Goal: Communication & Community: Answer question/provide support

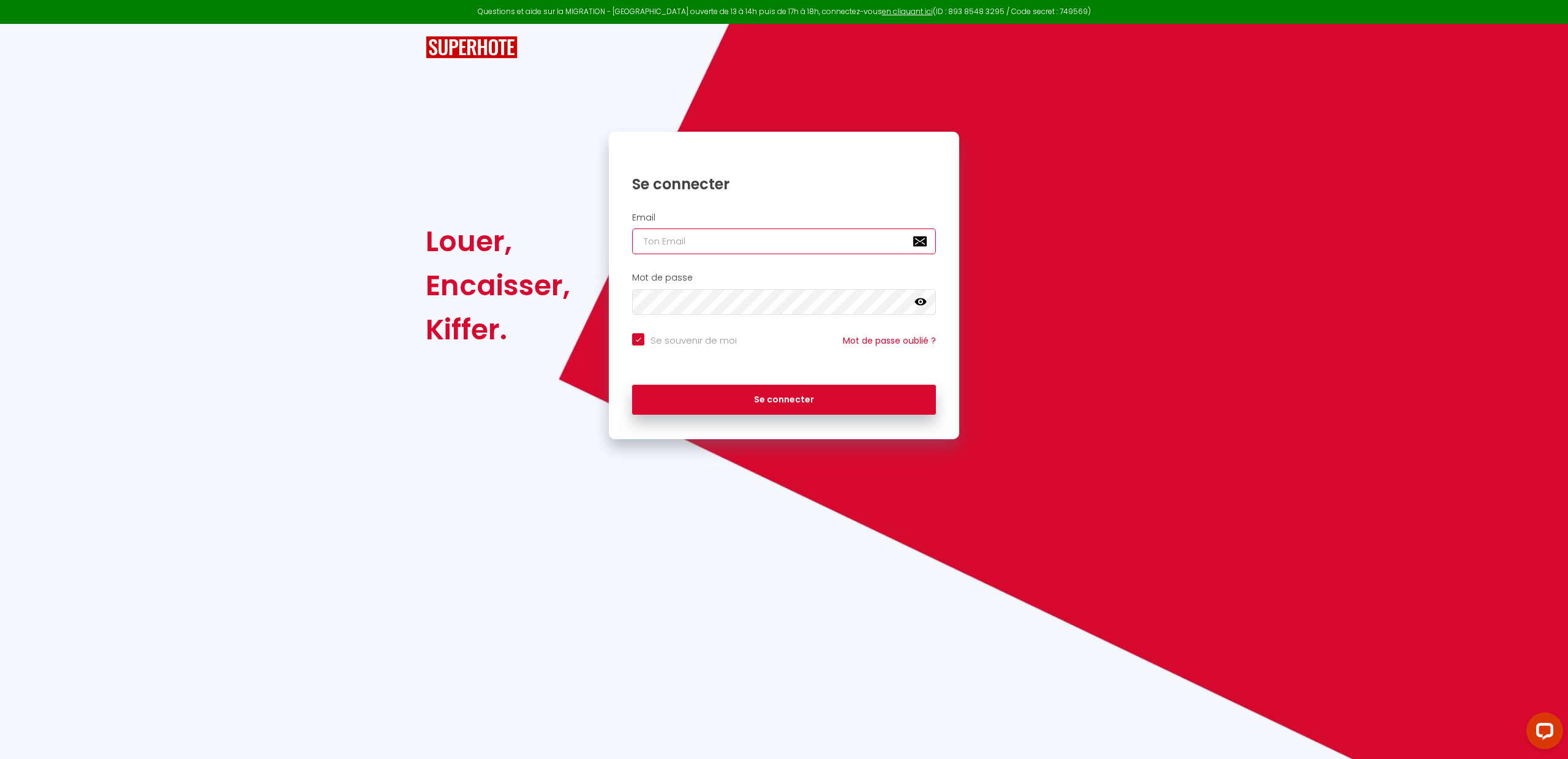
click at [714, 237] on input "email" at bounding box center [784, 241] width 304 height 26
type input "j"
checkbox input "true"
type input "ja"
checkbox input "true"
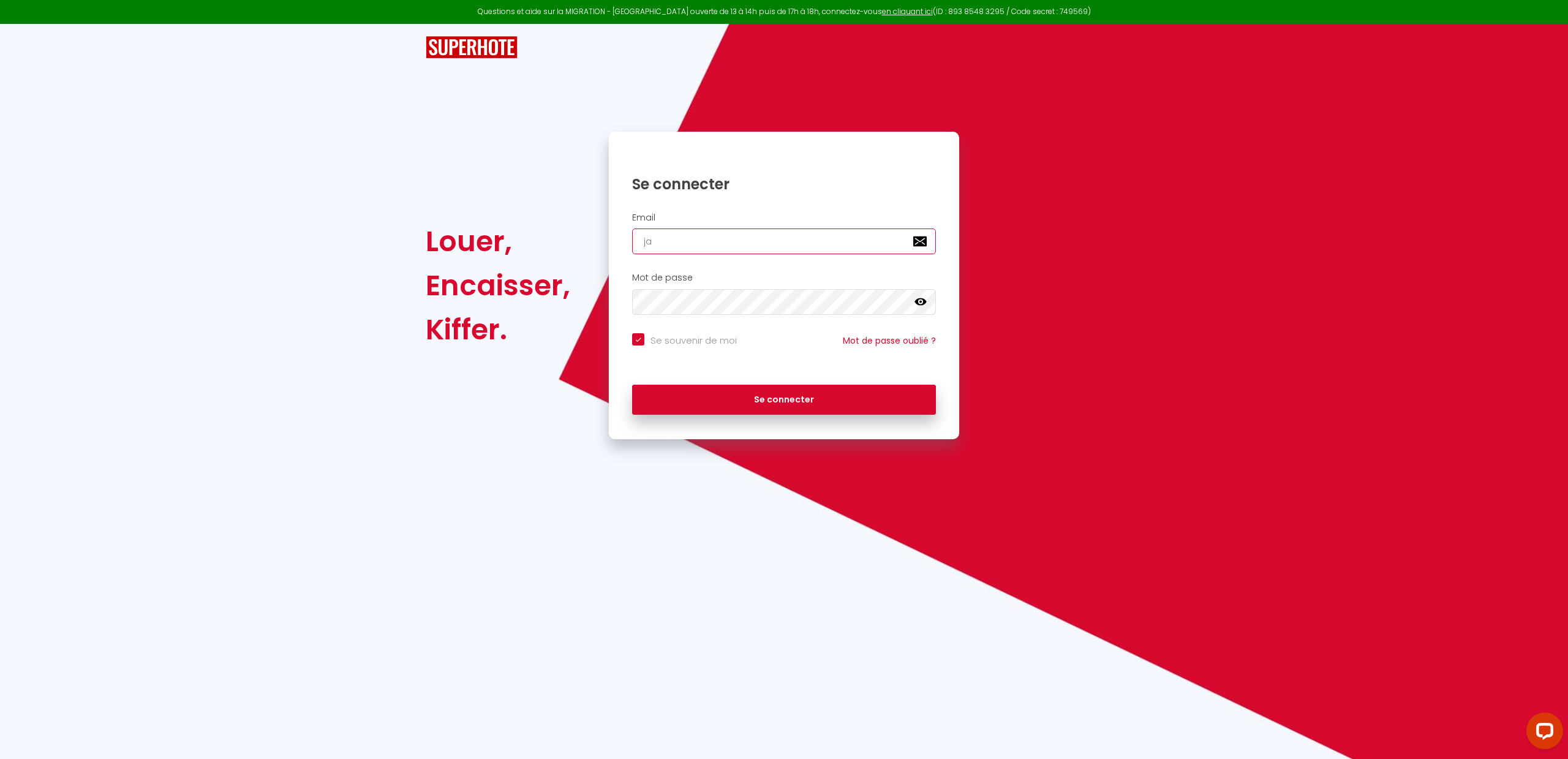
type input "jac"
checkbox input "true"
type input "jacq"
checkbox input "true"
type input "jacqy"
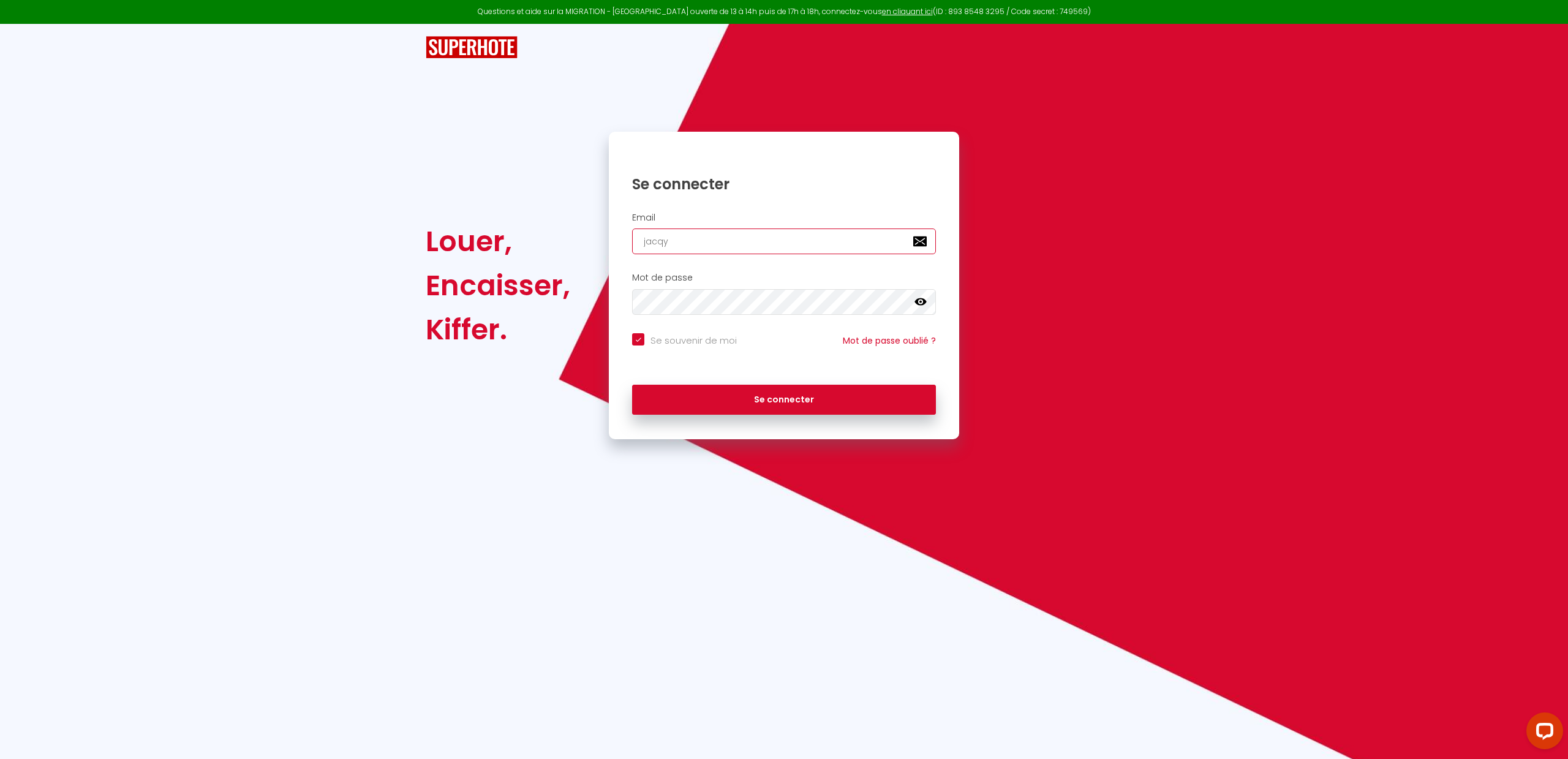
checkbox input "true"
type input "jacq"
checkbox input "true"
type input "jacqu"
checkbox input "true"
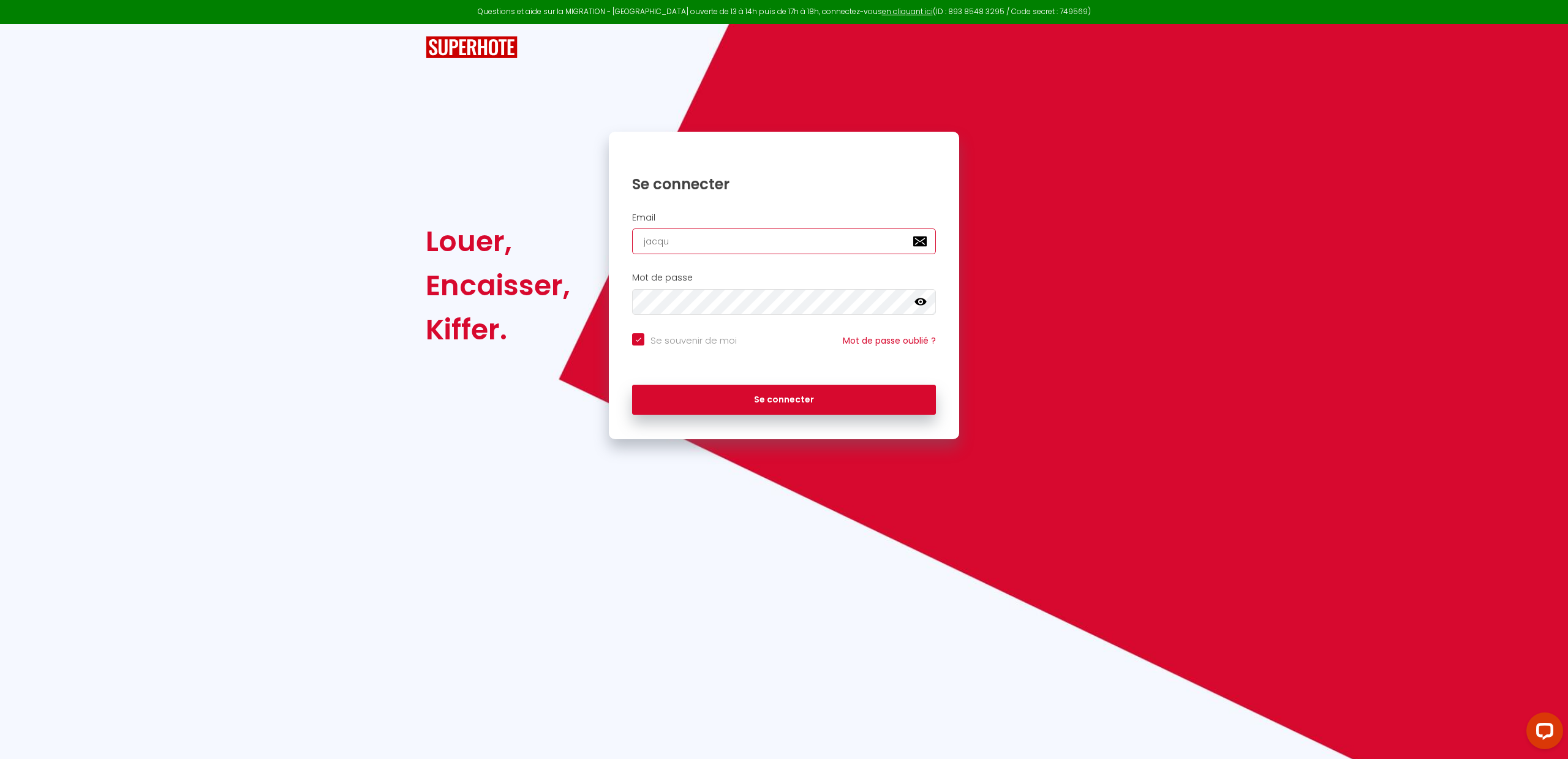
type input "jacque"
checkbox input "true"
type input "[PERSON_NAME]"
checkbox input "true"
type input "[PERSON_NAME]."
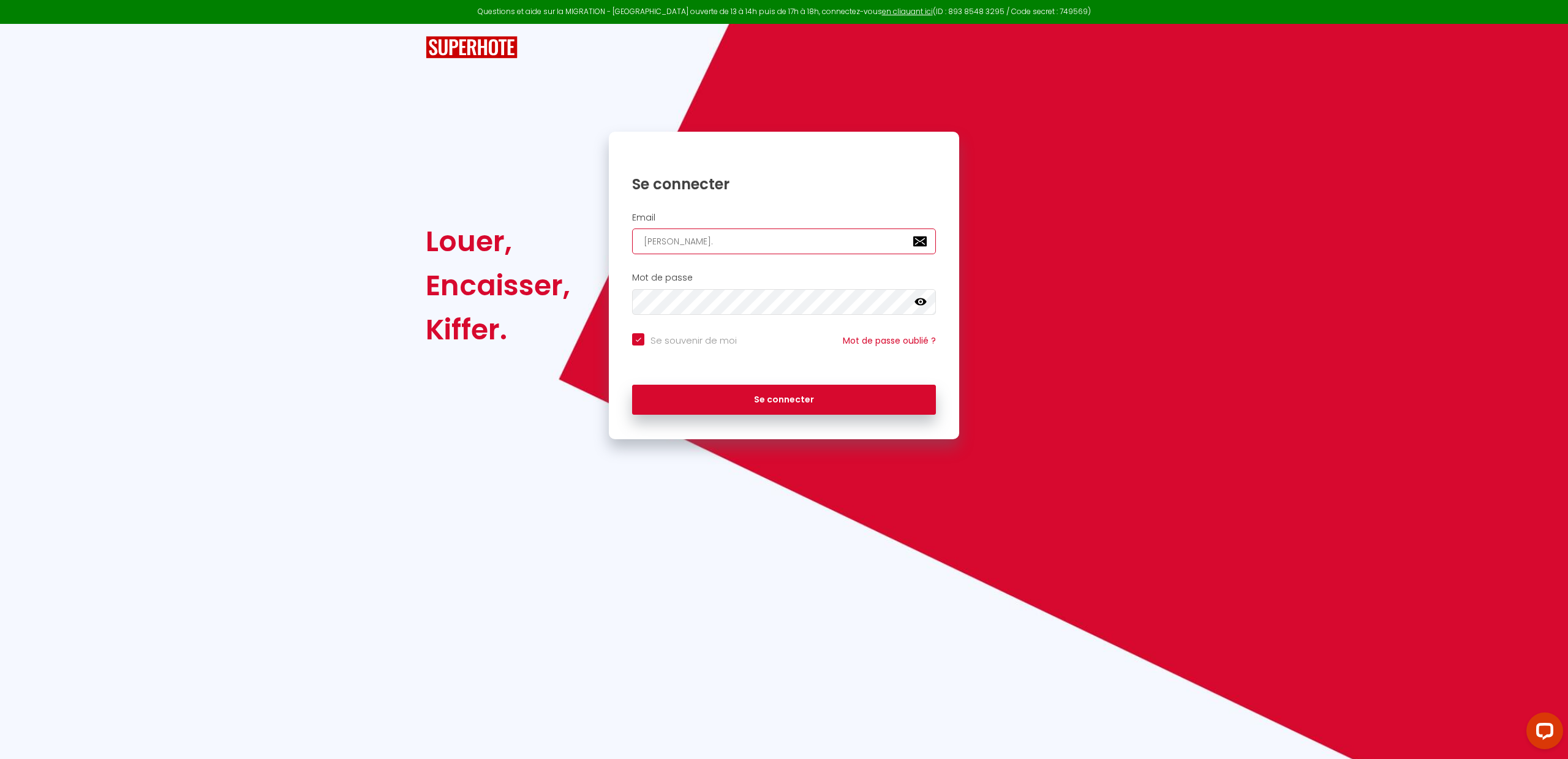
checkbox input "true"
type input "[PERSON_NAME].e"
checkbox input "true"
type input "[DOMAIN_NAME]"
checkbox input "true"
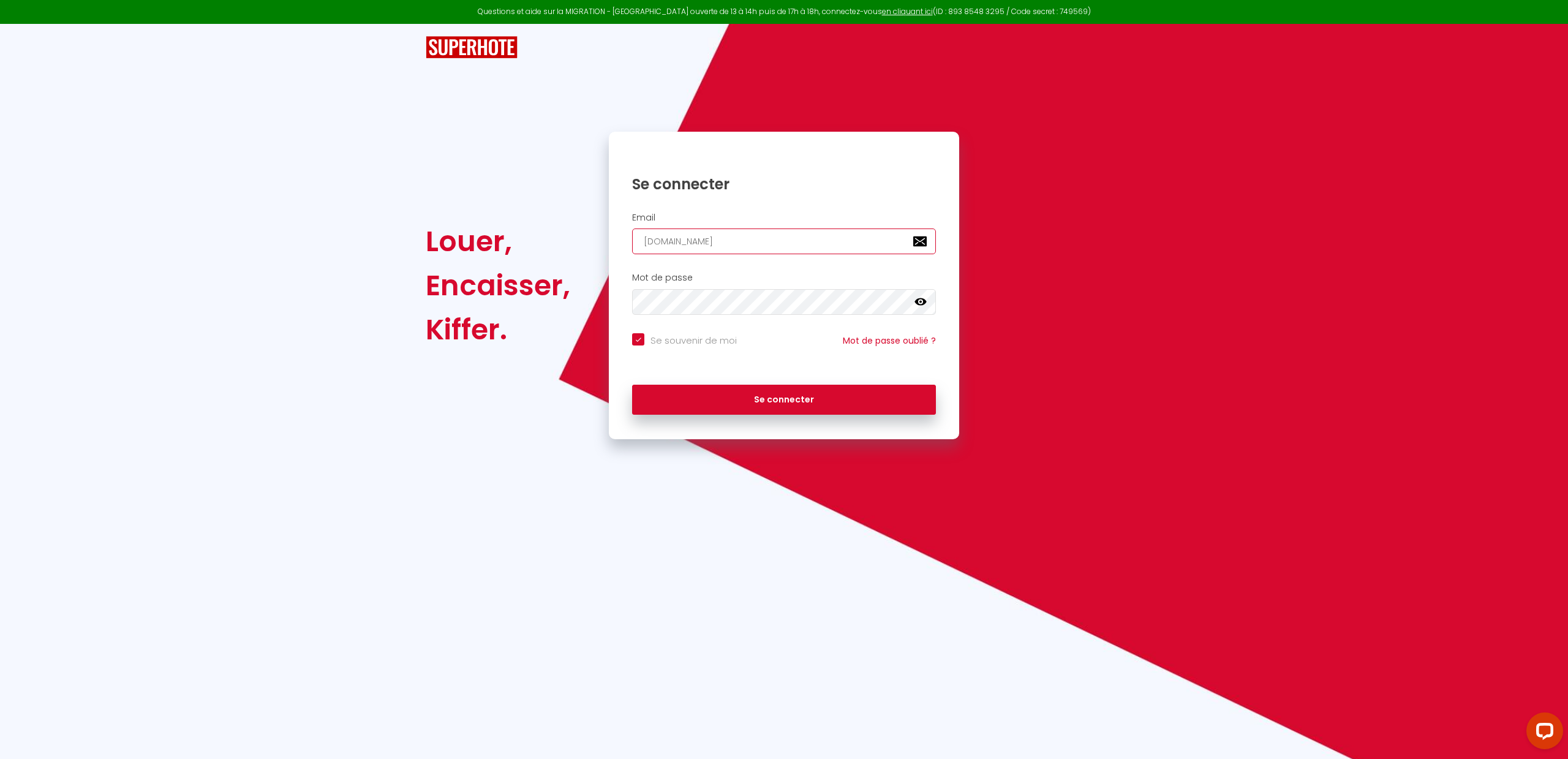
type input "[PERSON_NAME].eug"
checkbox input "true"
type input "[PERSON_NAME].euge"
checkbox input "true"
type input "[PERSON_NAME].[PERSON_NAME]"
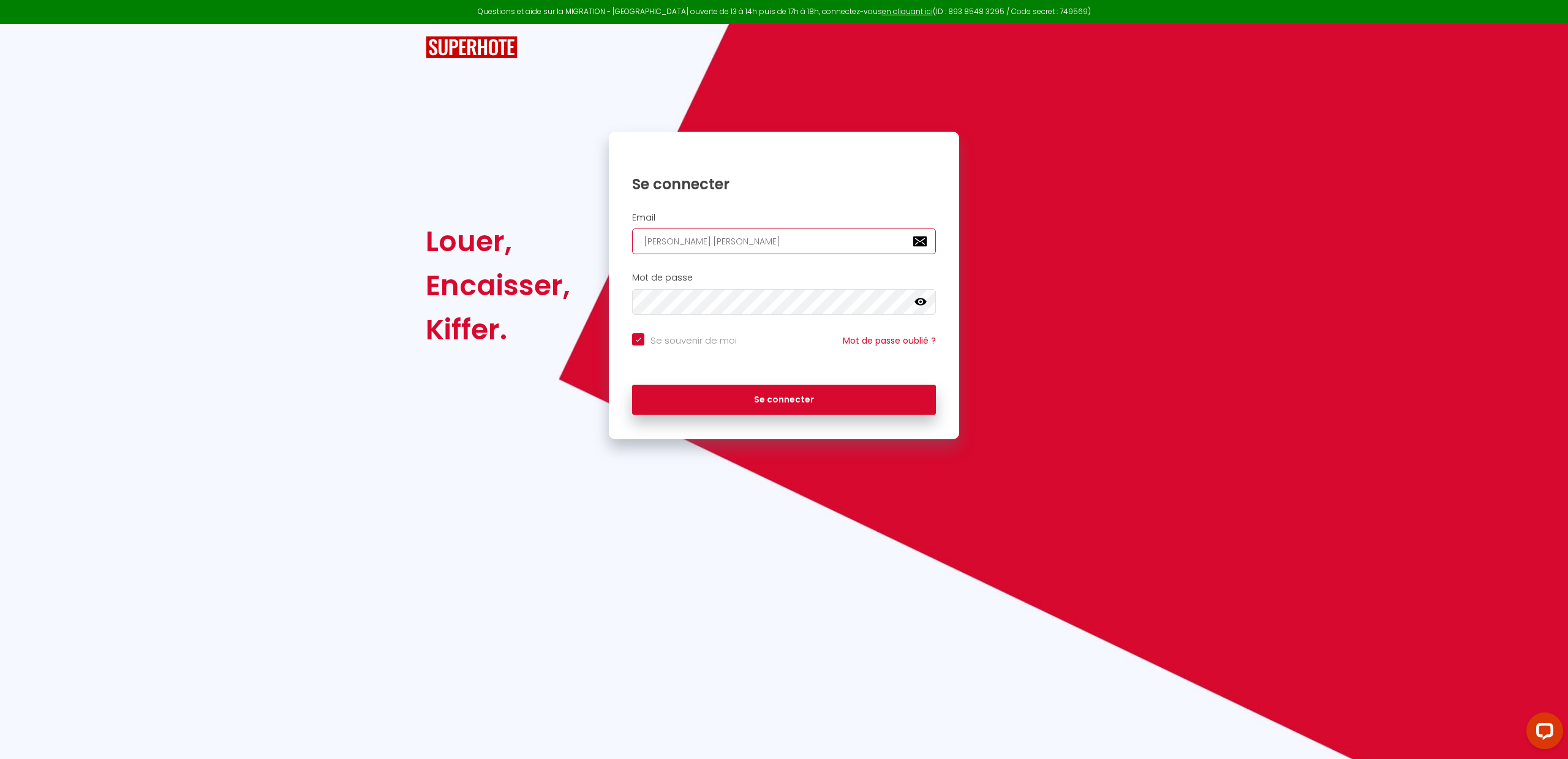
checkbox input "true"
type input "[PERSON_NAME].[PERSON_NAME]"
checkbox input "true"
type input "[PERSON_NAME].[PERSON_NAME]@"
checkbox input "true"
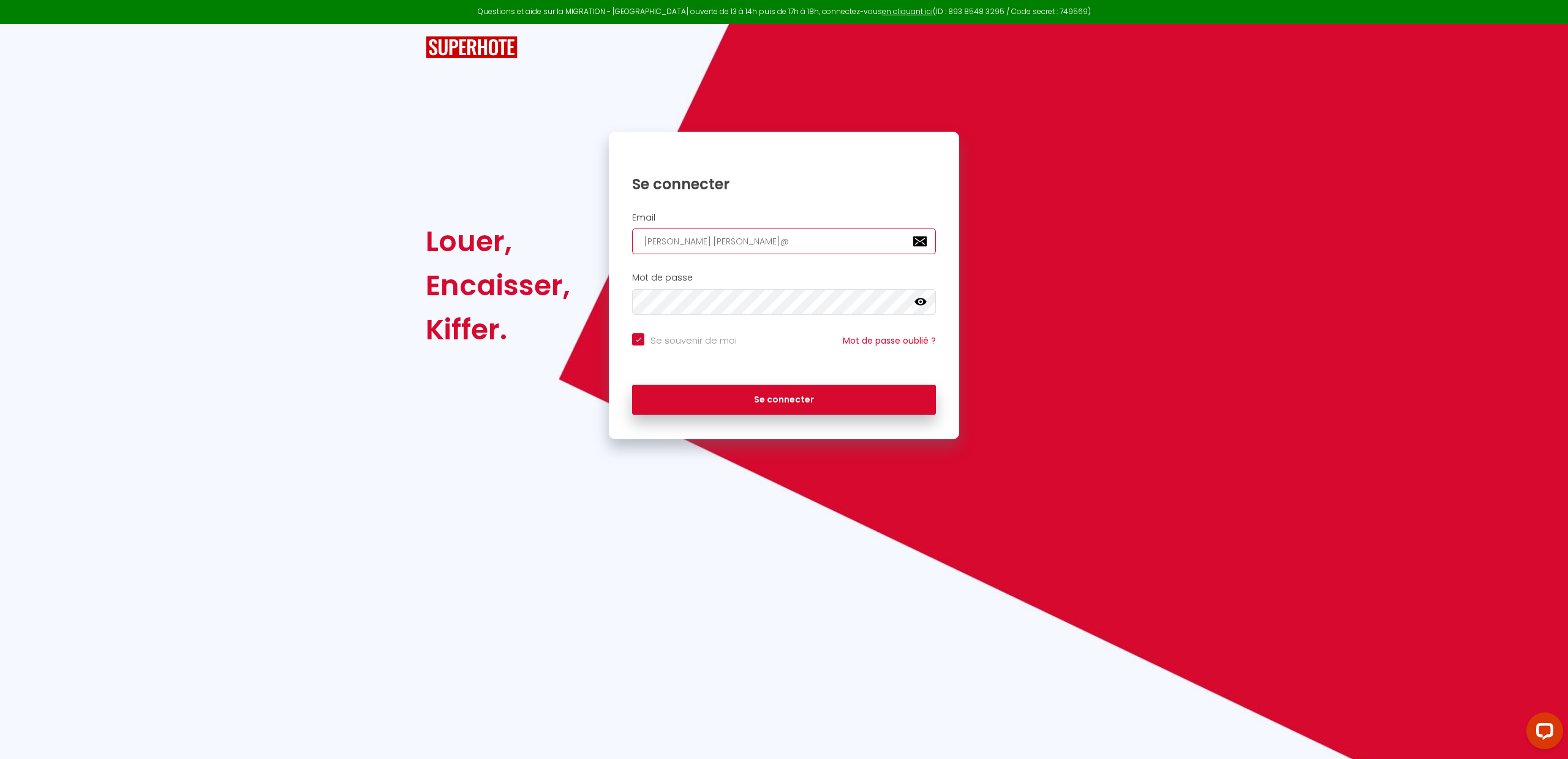
type input "[PERSON_NAME]"
checkbox input "true"
type input "[PERSON_NAME]"
checkbox input "true"
type input "[PERSON_NAME]"
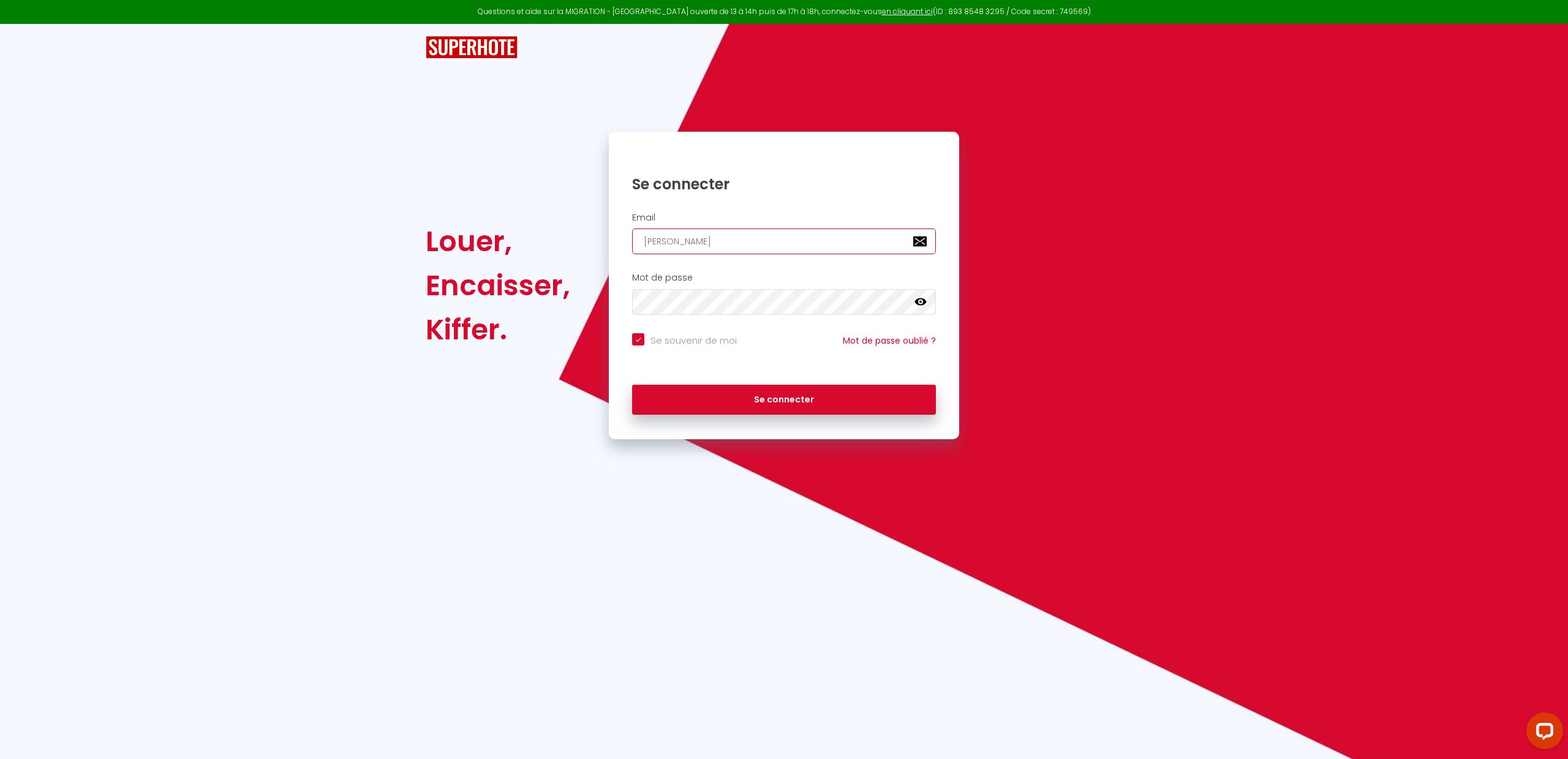
checkbox input "true"
type input "[PERSON_NAME]"
checkbox input "true"
type input "[PERSON_NAME]"
checkbox input "true"
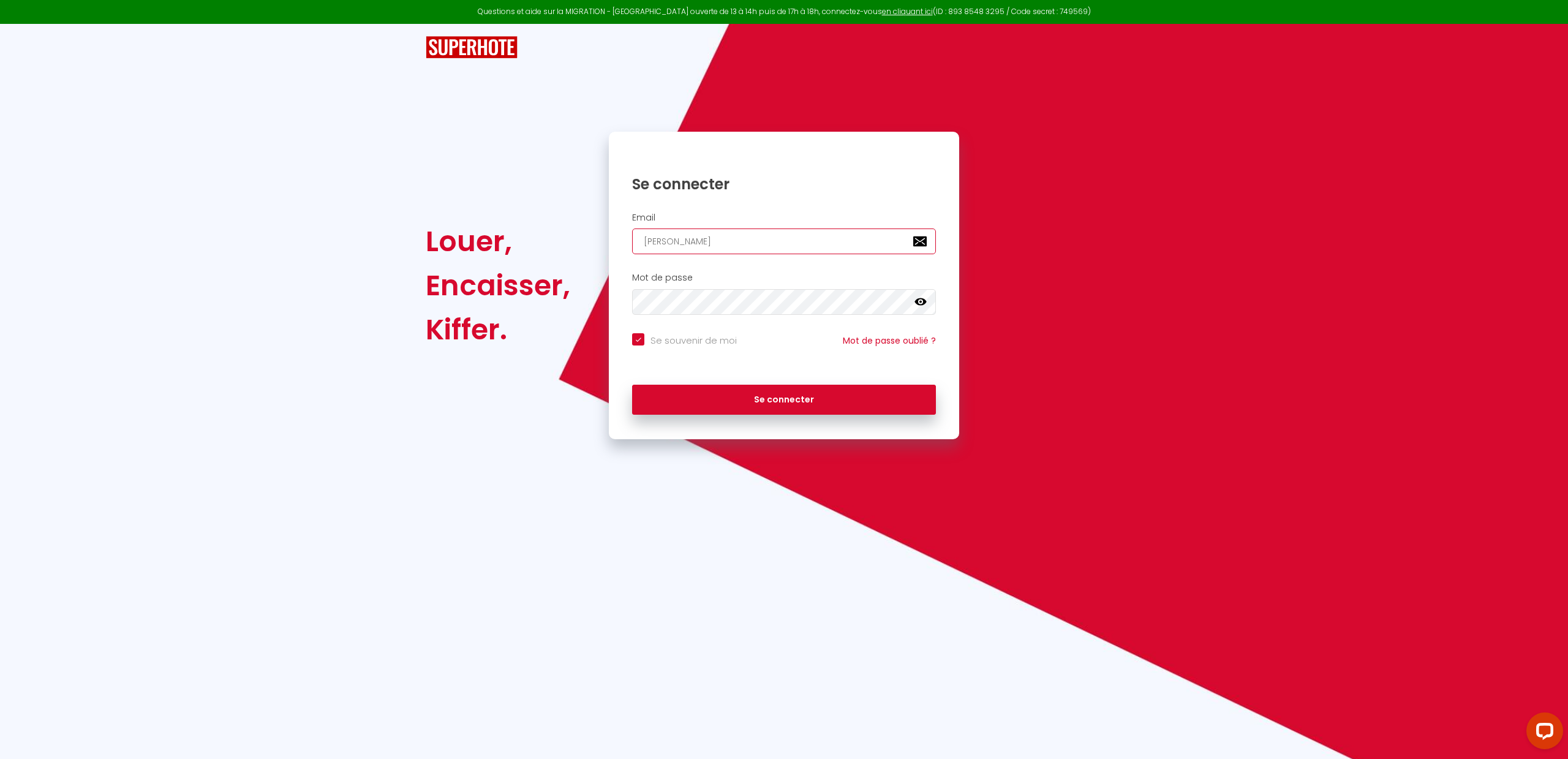
type input "[PERSON_NAME]"
checkbox input "true"
type input "[PERSON_NAME]"
checkbox input "true"
type input "[PERSON_NAME]."
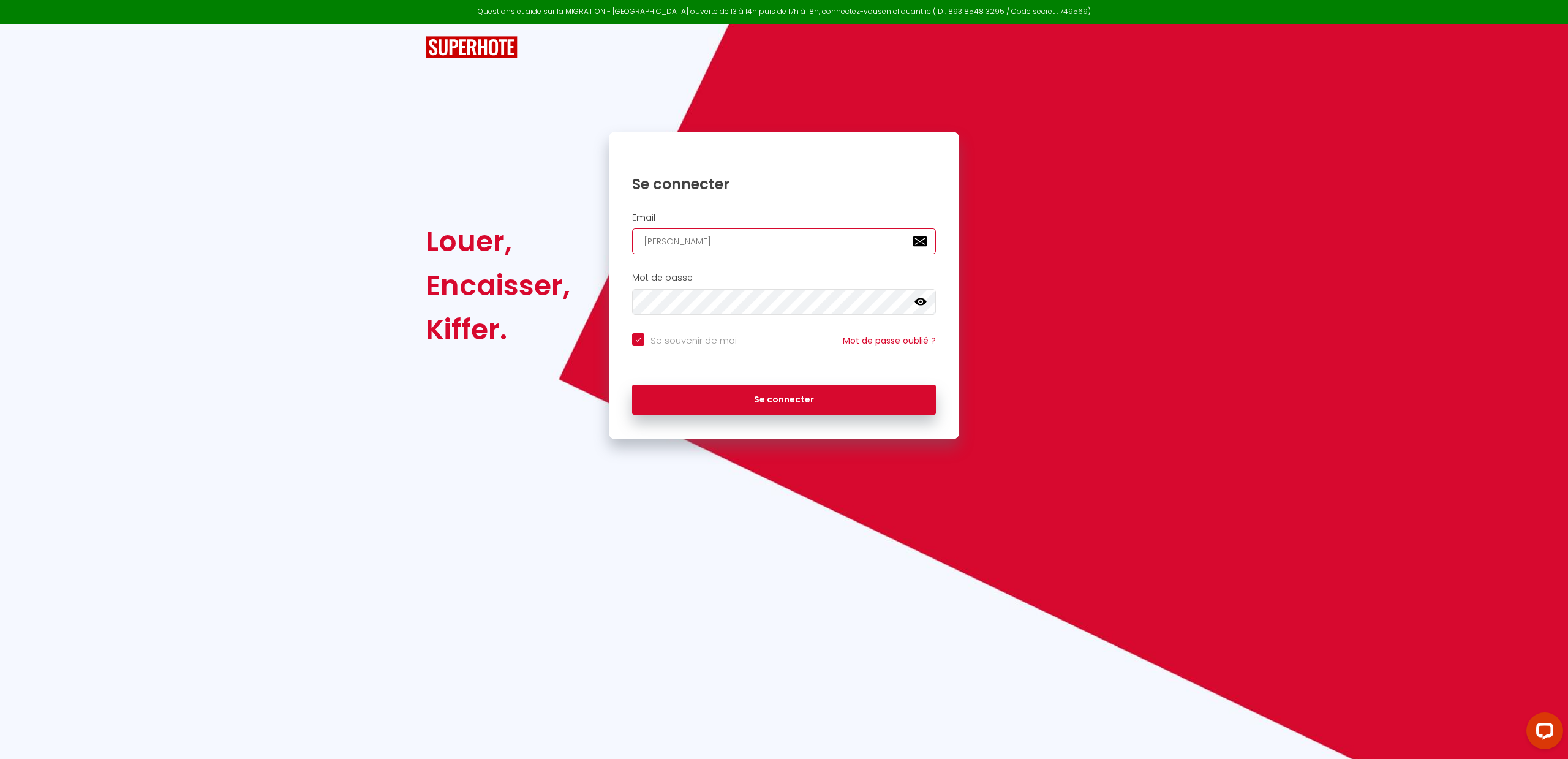
checkbox input "true"
type input "[PERSON_NAME]"
checkbox input "true"
type input "[PERSON_NAME][EMAIL_ADDRESS][DOMAIN_NAME]"
checkbox input "true"
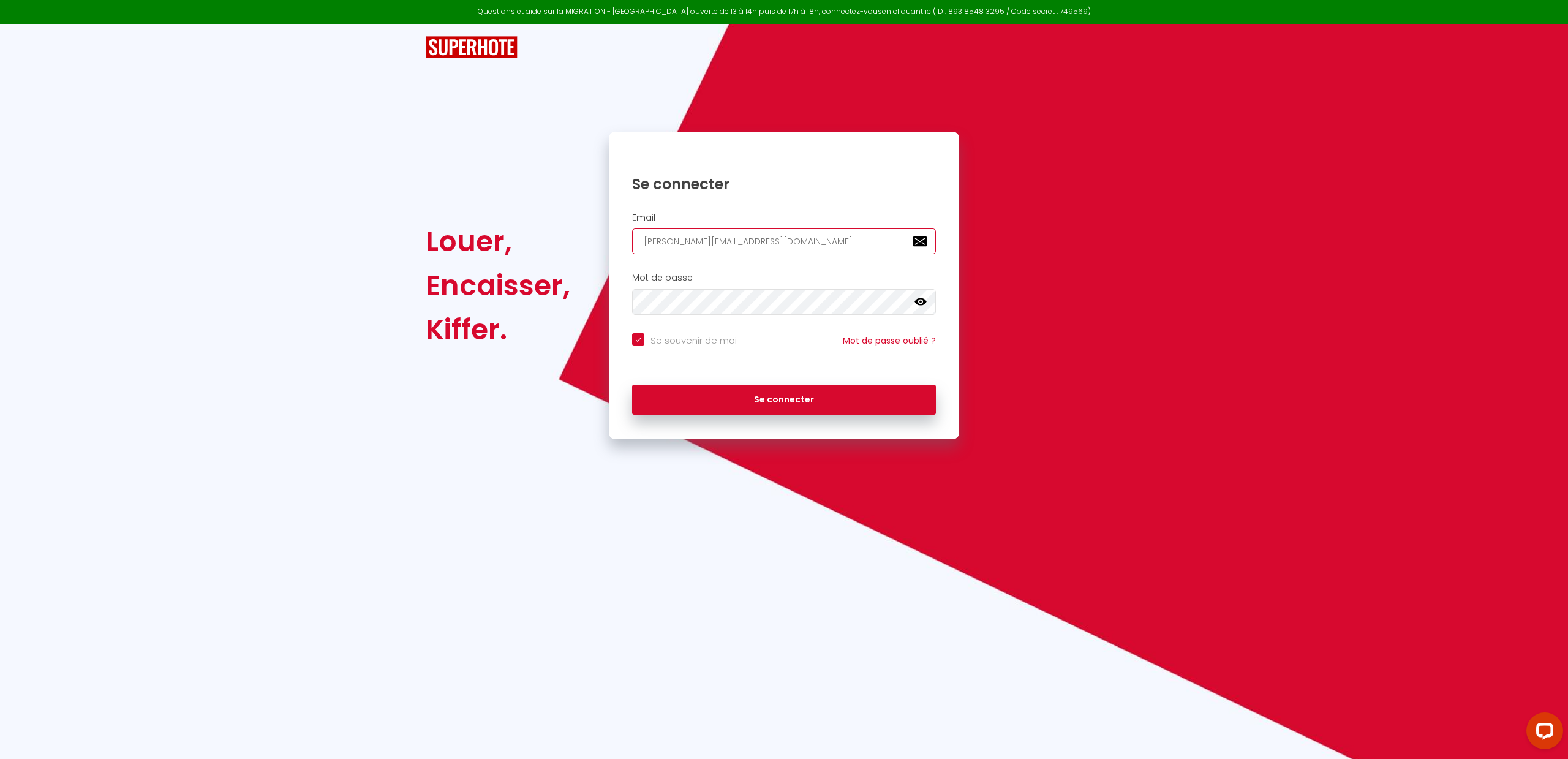
type input "[PERSON_NAME][EMAIL_ADDRESS][DOMAIN_NAME]"
checkbox input "true"
type input "[PERSON_NAME][EMAIL_ADDRESS][DOMAIN_NAME]"
click at [921, 299] on icon at bounding box center [921, 302] width 12 height 12
click at [789, 397] on button "Se connecter" at bounding box center [784, 400] width 304 height 31
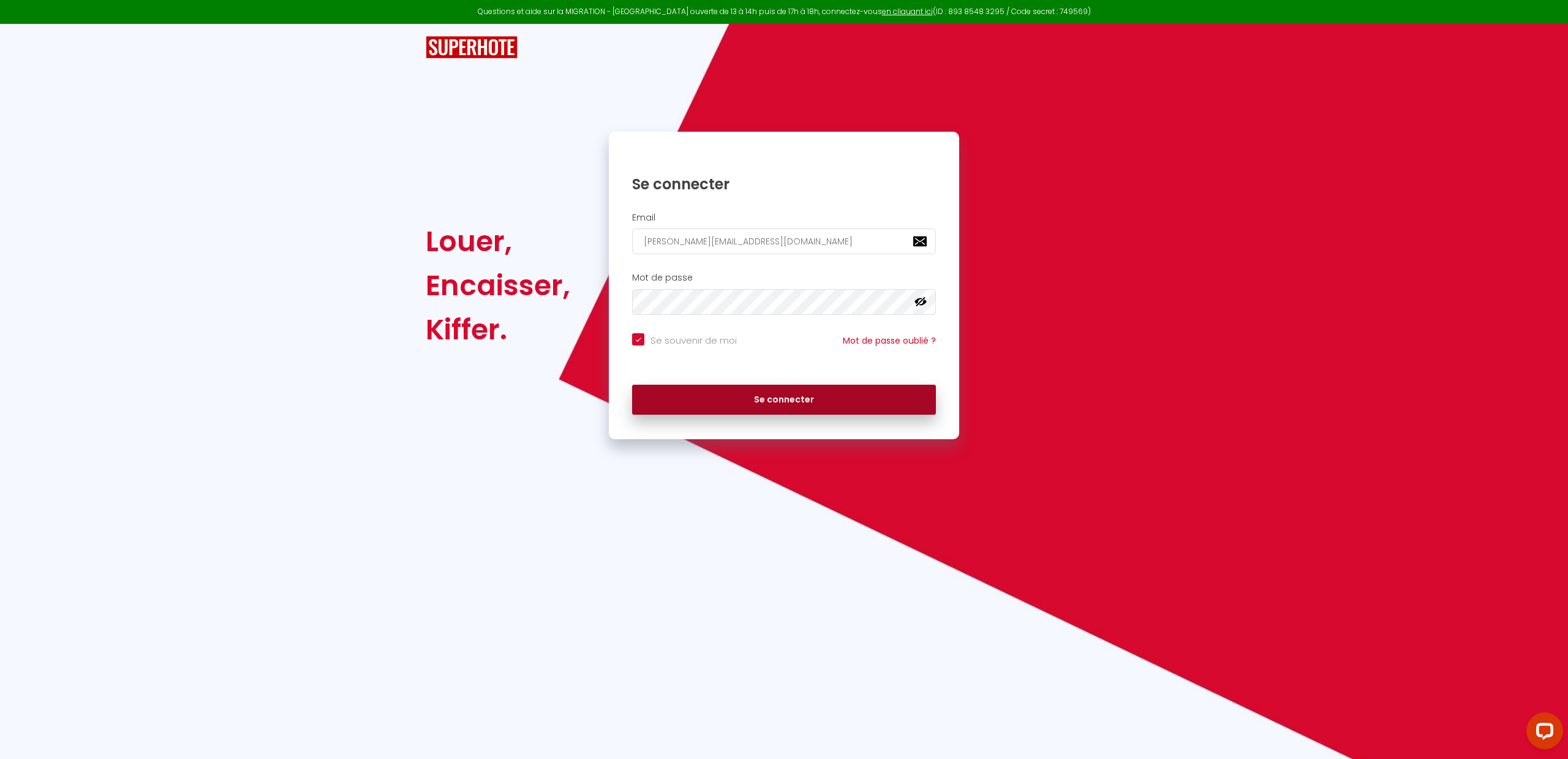
checkbox input "true"
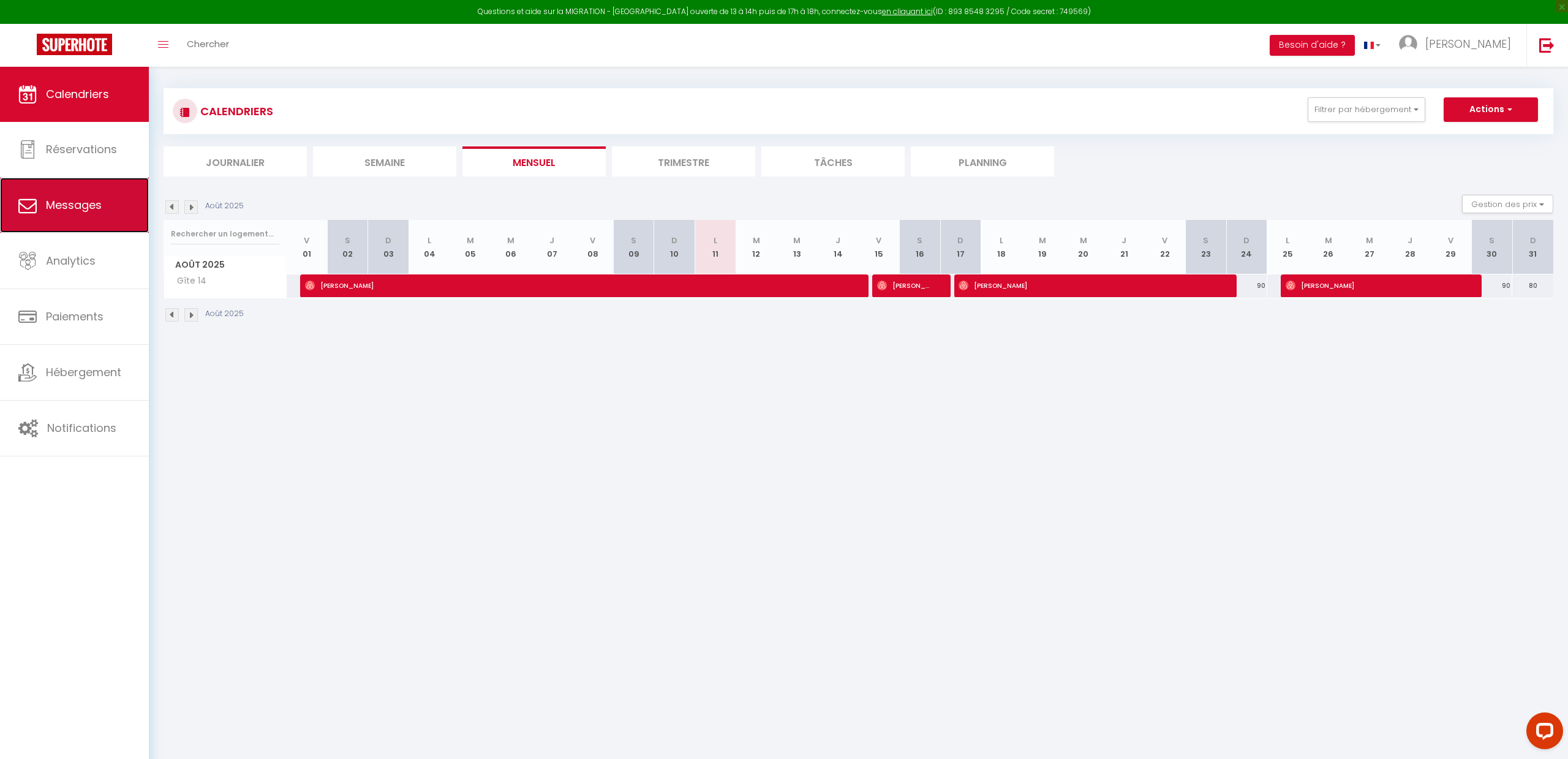
scroll to position [6, 0]
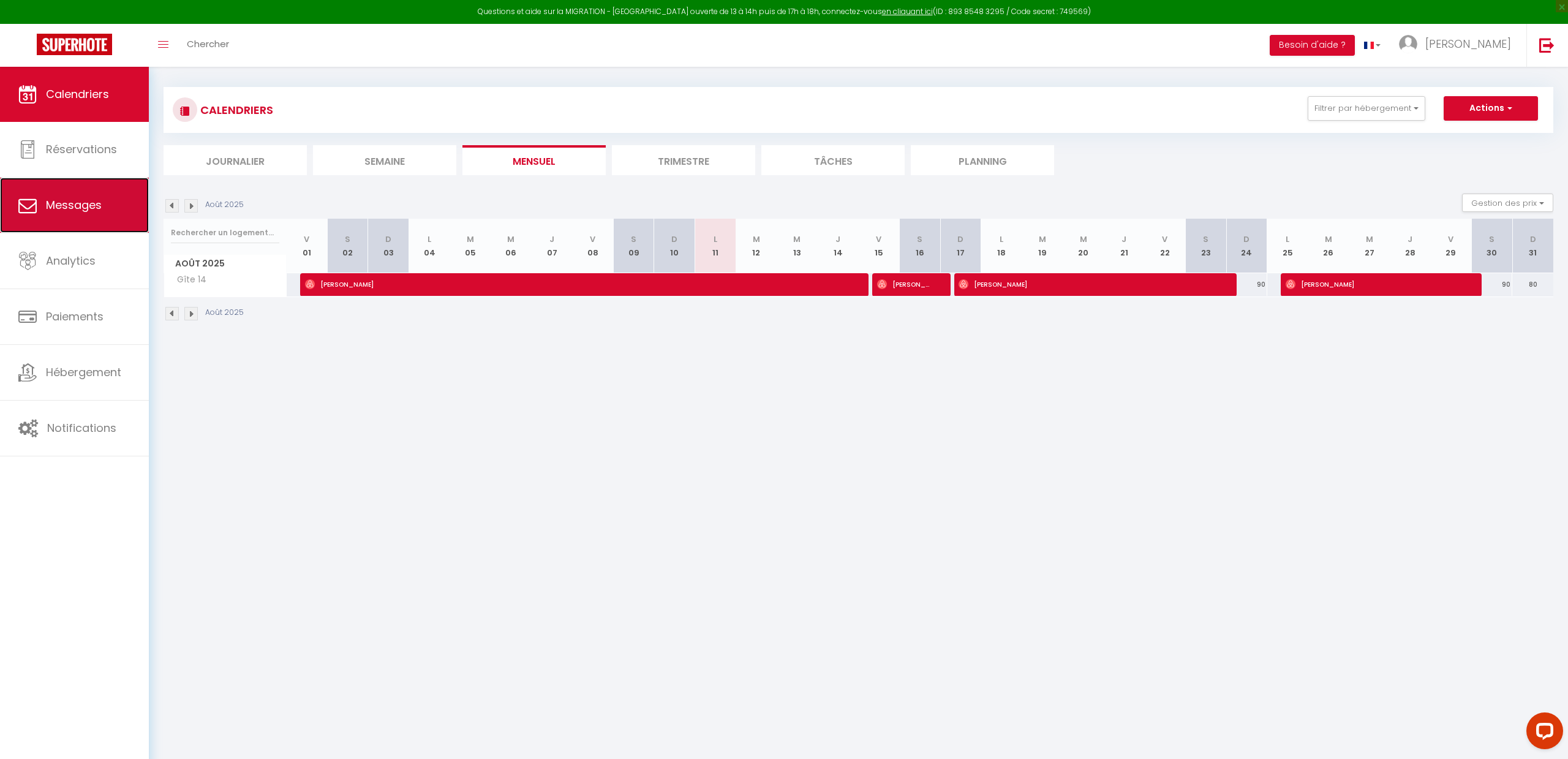
click at [53, 205] on span "Messages" at bounding box center [73, 205] width 56 height 15
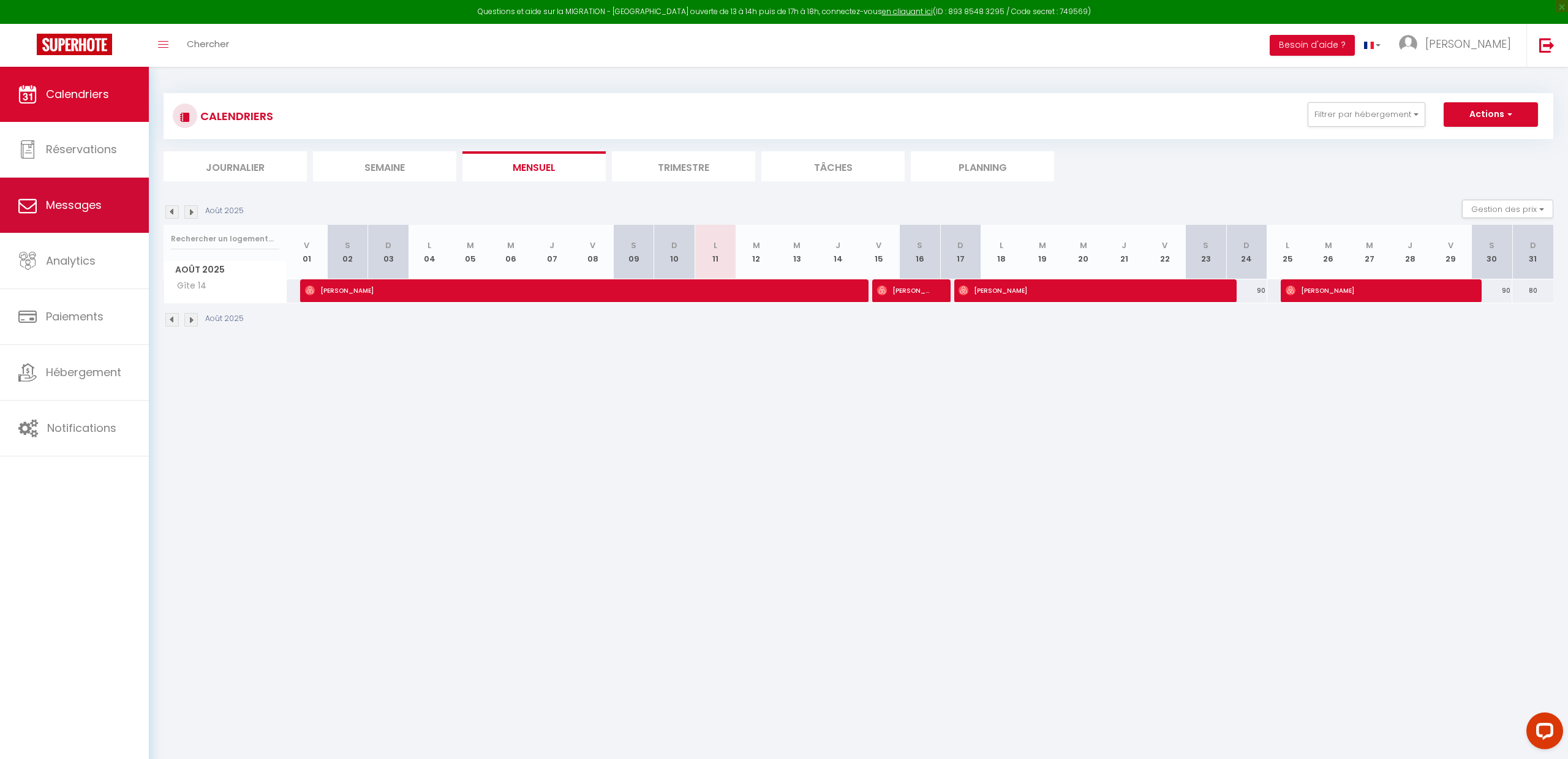
select select "message"
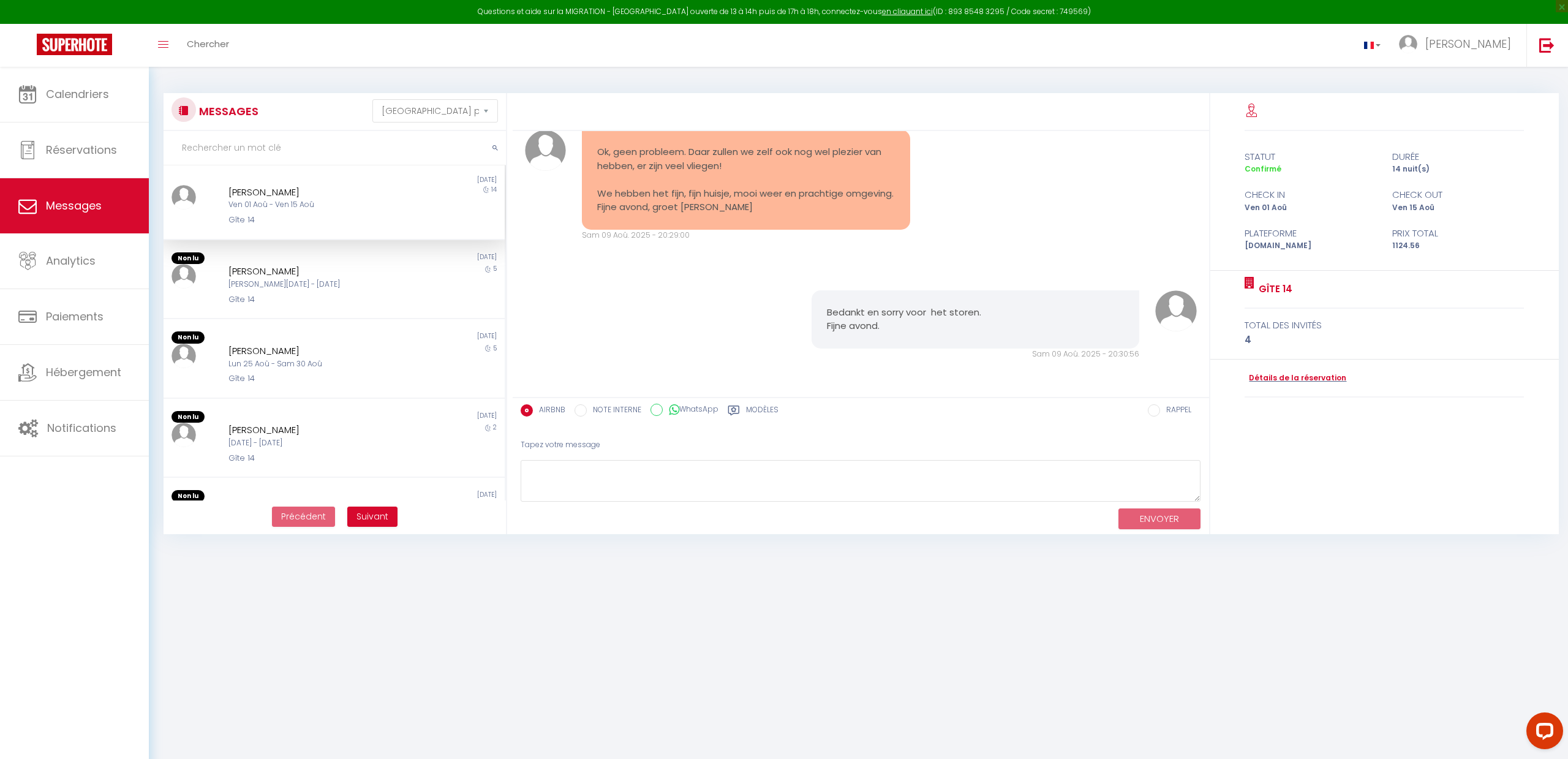
scroll to position [6, 0]
